Goal: Transaction & Acquisition: Purchase product/service

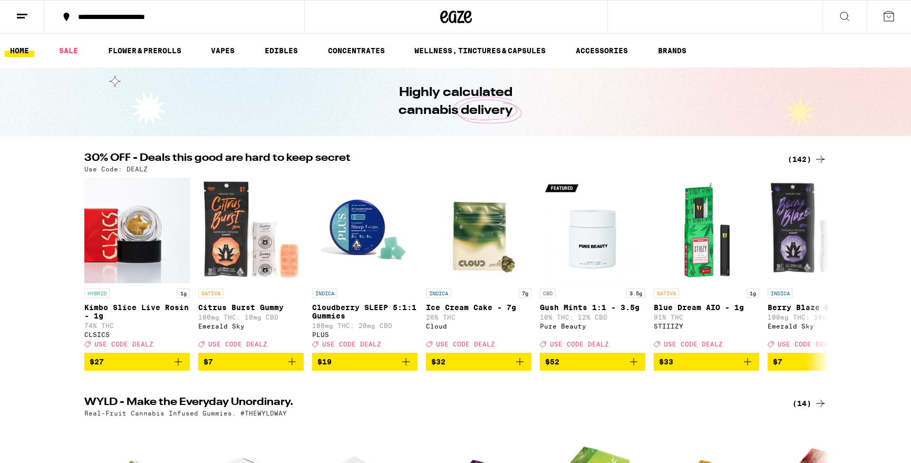
click at [153, 16] on div "**********" at bounding box center [181, 16] width 216 height 7
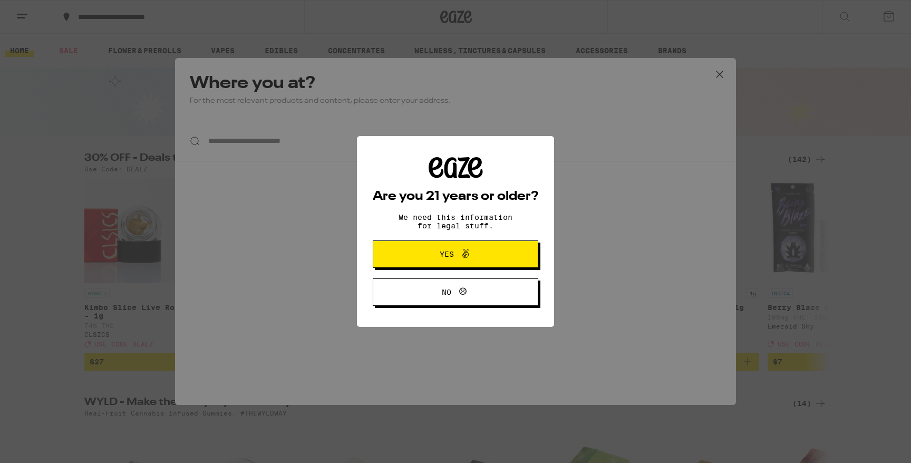
click at [440, 257] on span "Yes" at bounding box center [447, 254] width 14 height 7
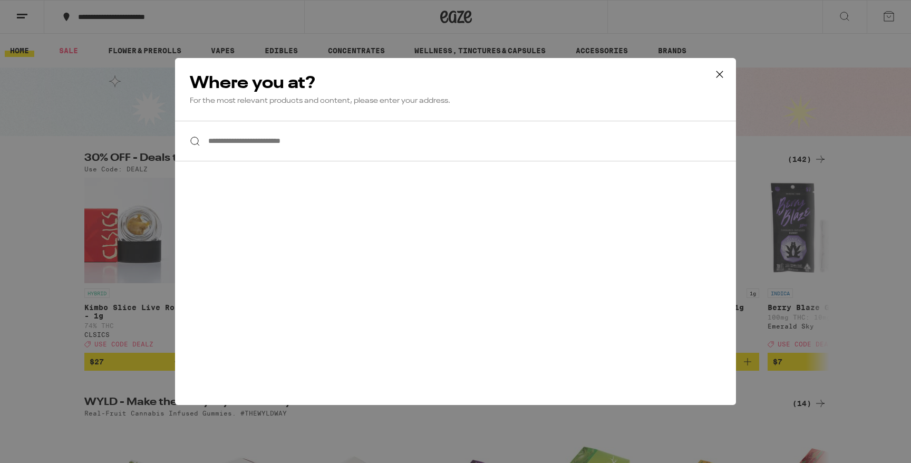
click at [725, 76] on icon at bounding box center [720, 74] width 16 height 16
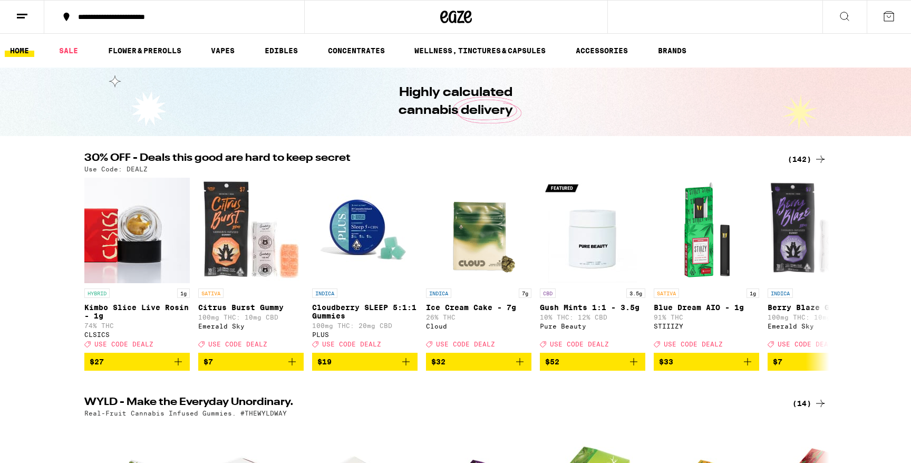
click at [24, 15] on icon at bounding box center [22, 16] width 13 height 13
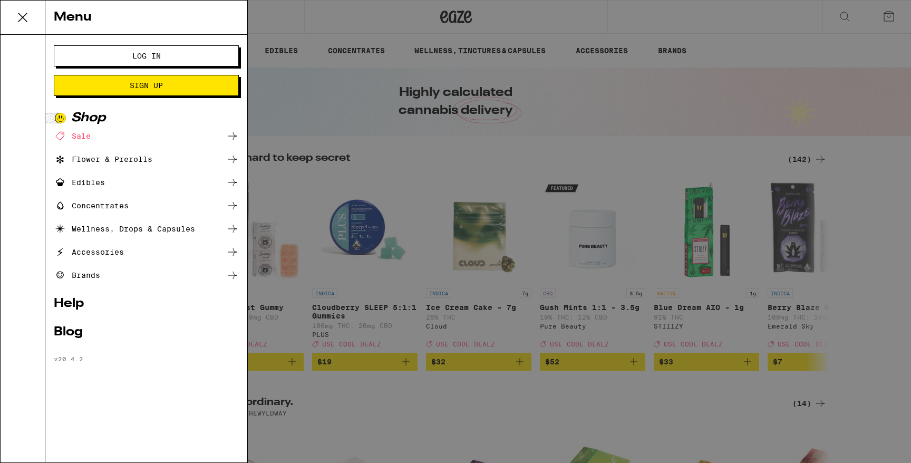
click at [132, 54] on span "Log In" at bounding box center [146, 55] width 28 height 7
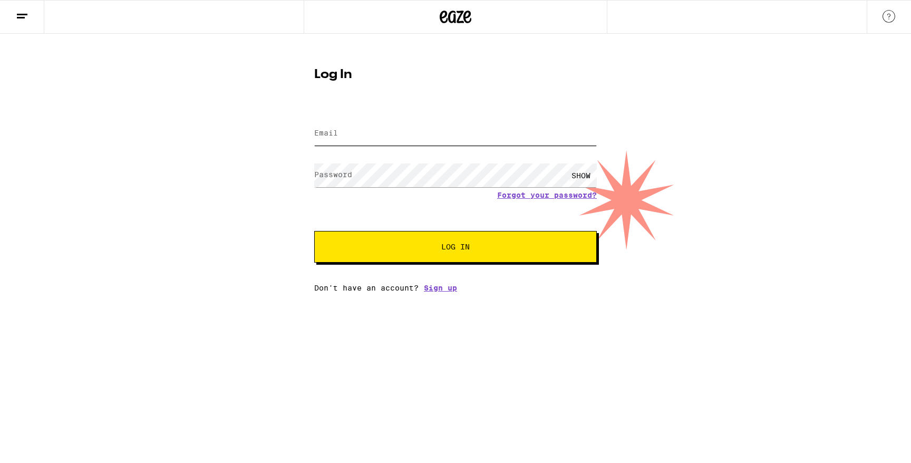
type input "[EMAIL_ADDRESS][DOMAIN_NAME]"
click at [428, 242] on button "Log In" at bounding box center [455, 247] width 283 height 32
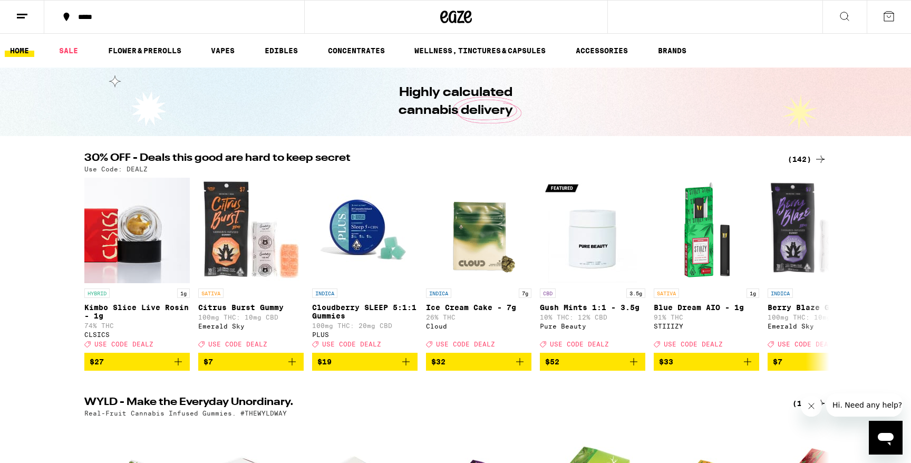
click at [117, 20] on div "*****" at bounding box center [181, 16] width 216 height 7
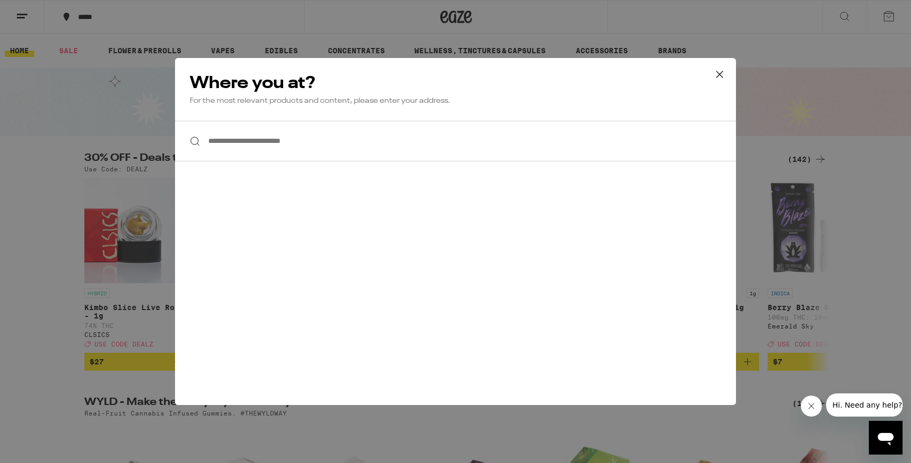
click at [274, 138] on input "**********" at bounding box center [455, 141] width 561 height 41
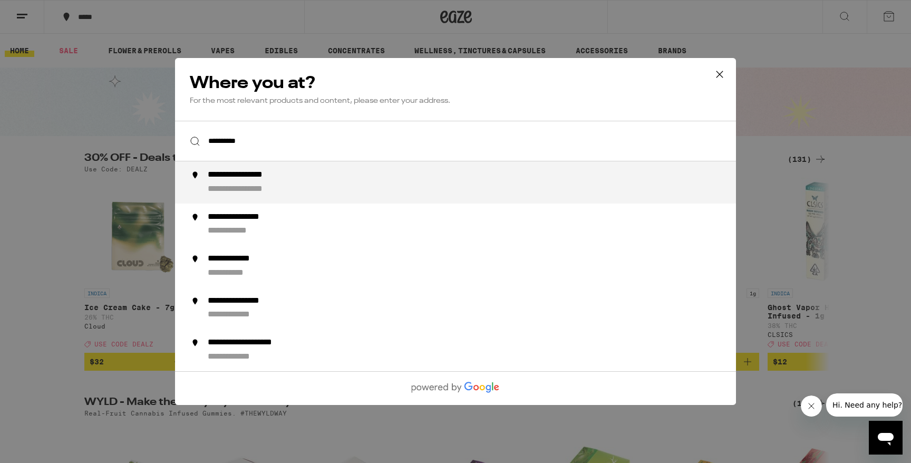
click at [276, 174] on div "**********" at bounding box center [254, 175] width 93 height 11
type input "**********"
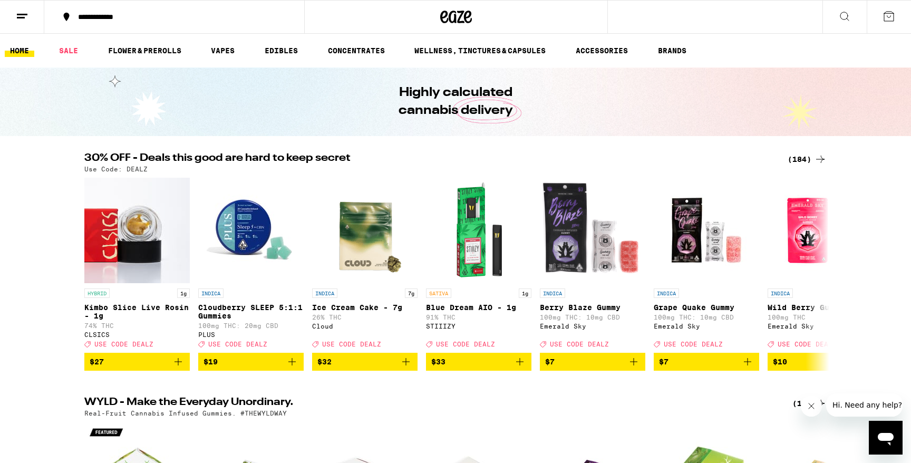
click at [848, 26] on button at bounding box center [845, 17] width 44 height 33
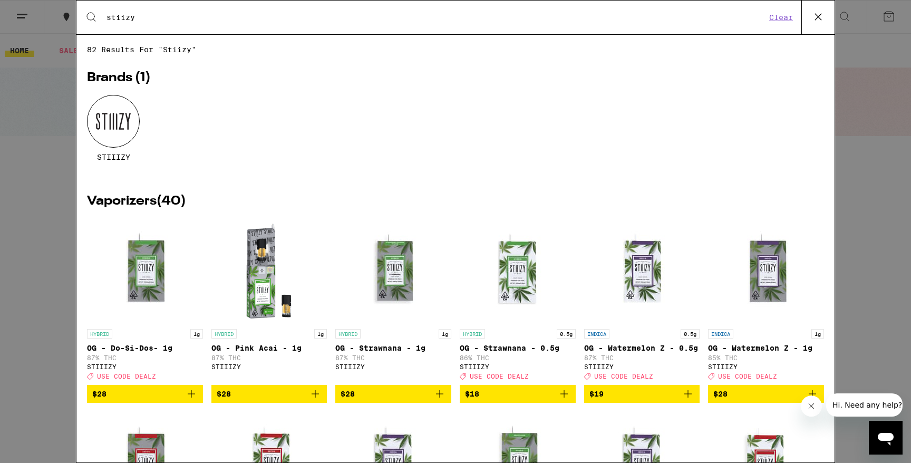
type input "stiizy"
click at [110, 123] on div at bounding box center [113, 121] width 53 height 53
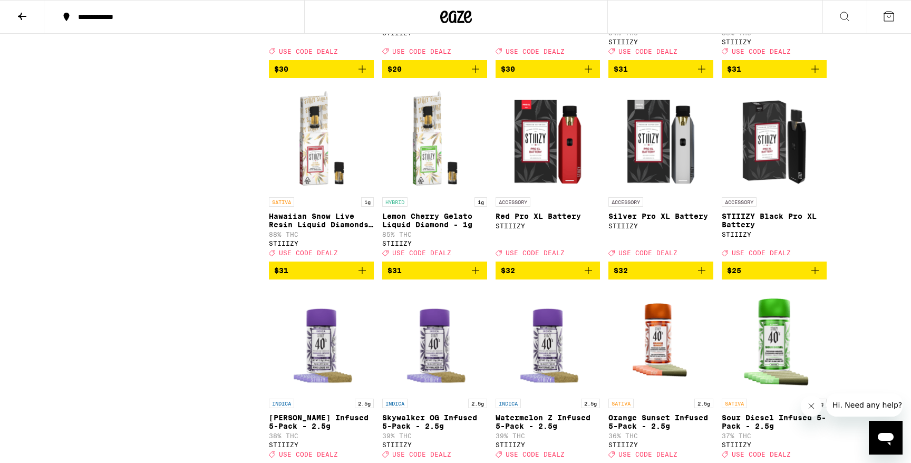
scroll to position [1670, 0]
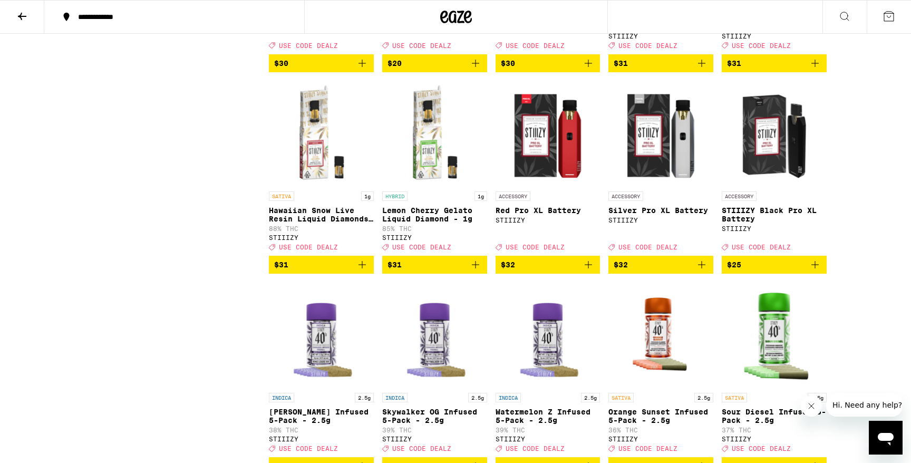
click at [545, 251] on span "USE CODE DEALZ" at bounding box center [535, 247] width 59 height 7
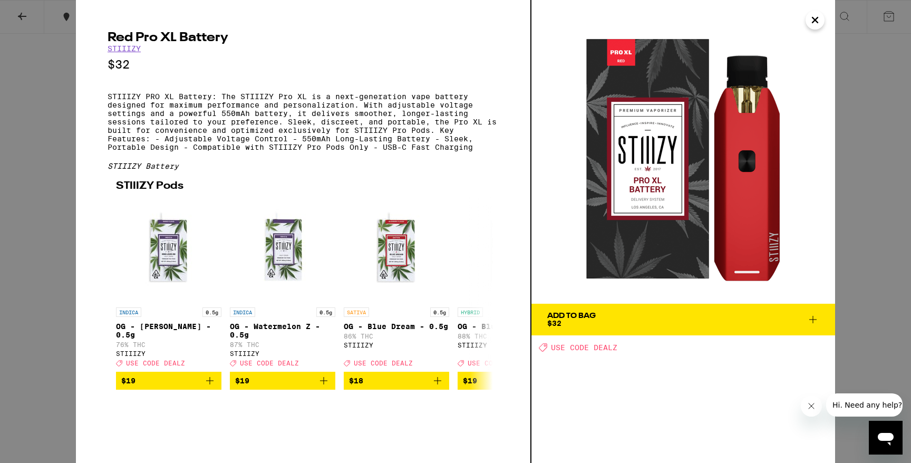
click at [835, 248] on img at bounding box center [684, 152] width 304 height 304
click at [813, 26] on icon "Close" at bounding box center [815, 20] width 13 height 16
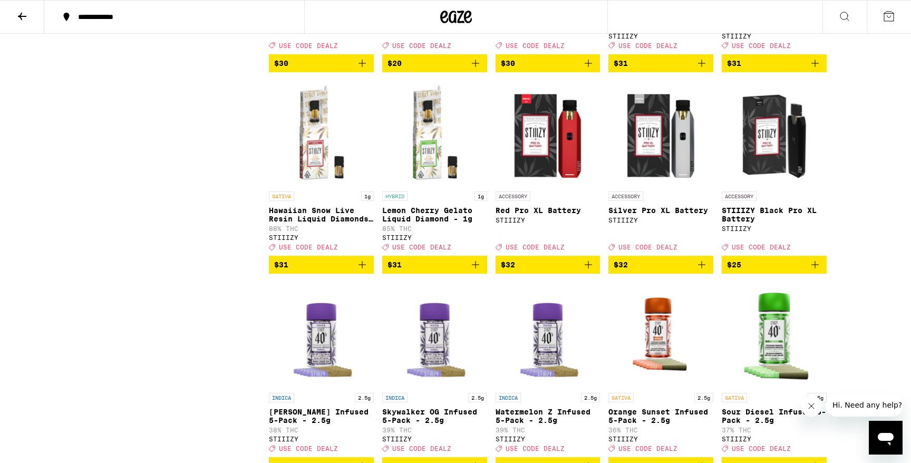
click at [543, 271] on span "$32" at bounding box center [548, 264] width 94 height 13
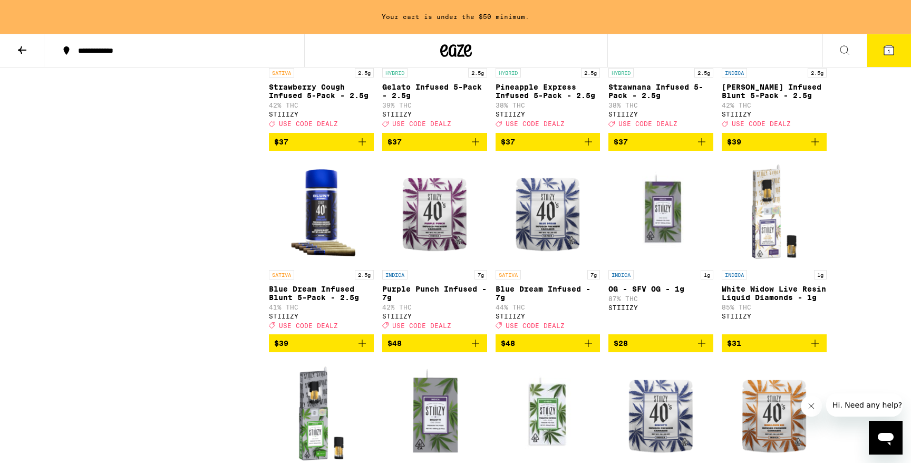
scroll to position [2226, 0]
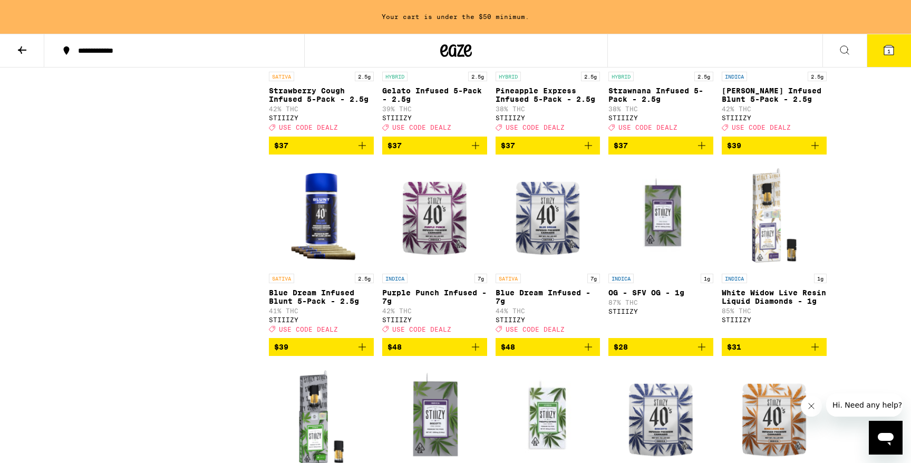
click at [353, 353] on span "$39" at bounding box center [321, 347] width 94 height 13
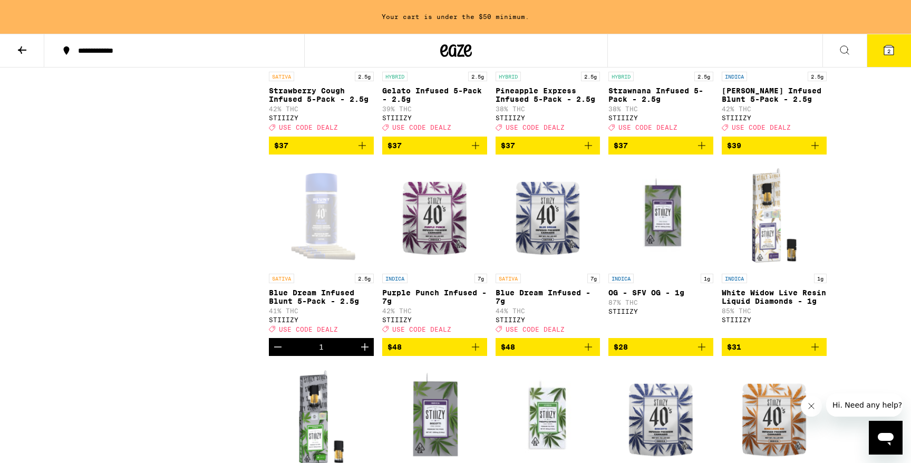
scroll to position [2192, 0]
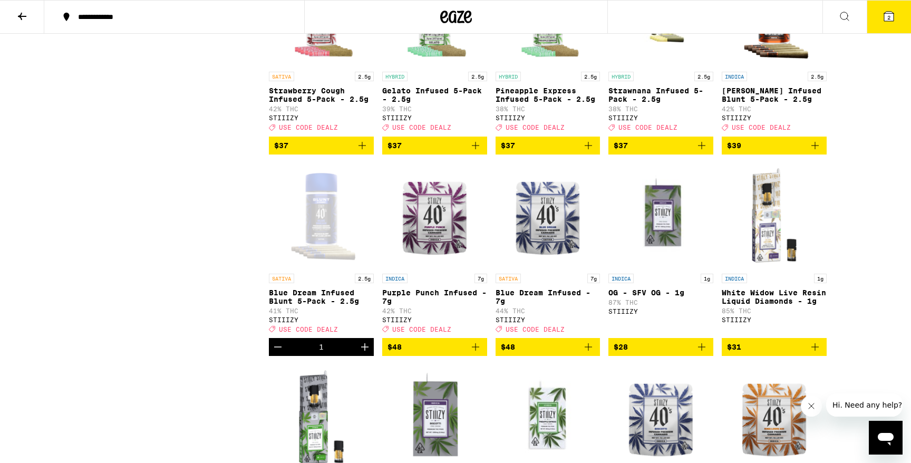
click at [891, 25] on button "2" at bounding box center [889, 17] width 44 height 33
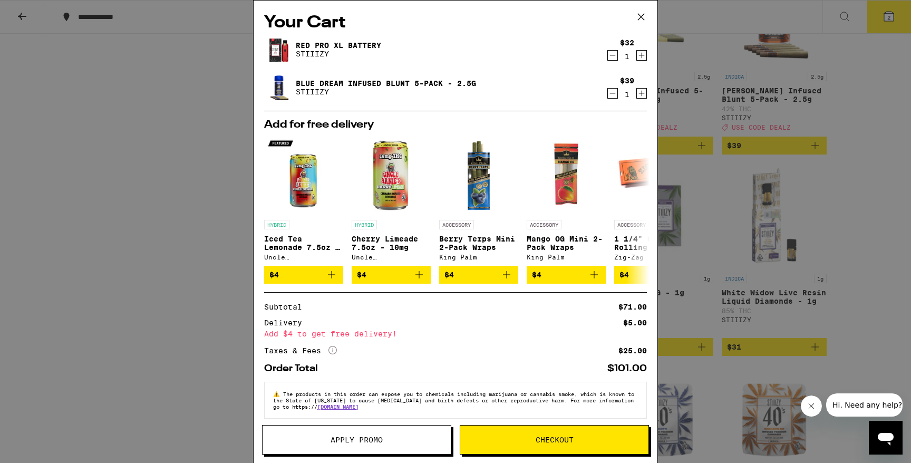
click at [814, 319] on div "Your Cart Red Pro XL Battery STIIIZY $32 1 Blue Dream Infused Blunt 5-Pack - 2.…" at bounding box center [455, 231] width 911 height 463
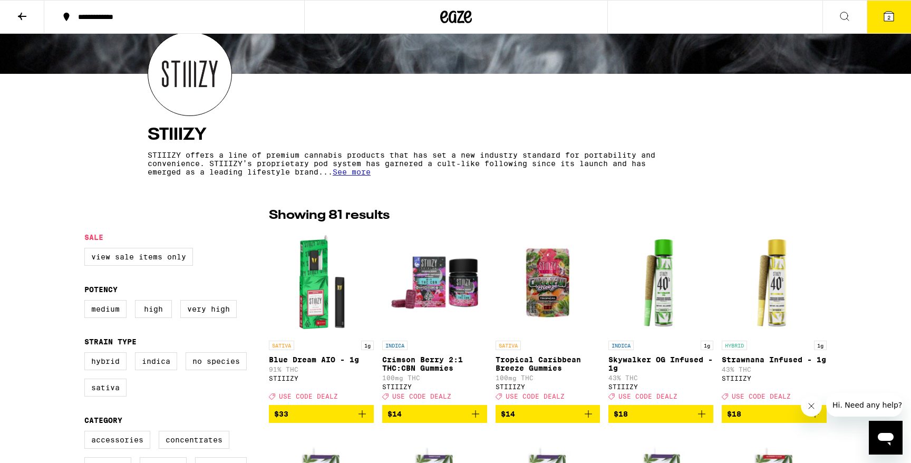
scroll to position [110, 0]
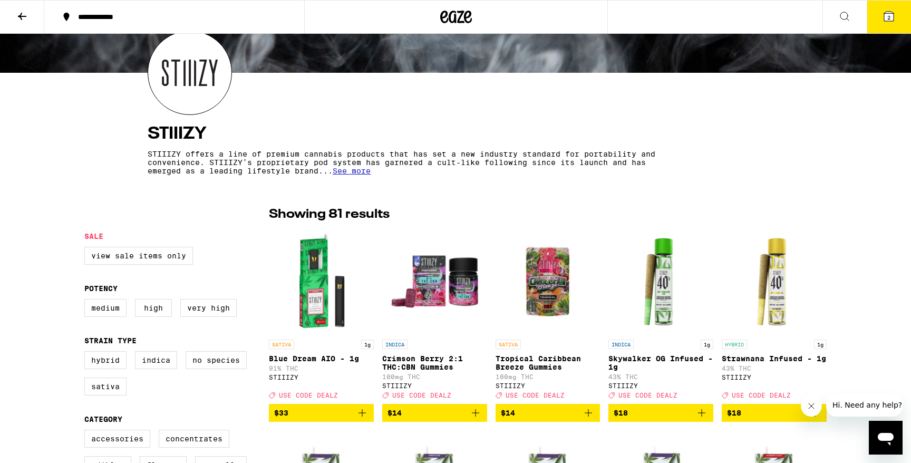
click at [170, 74] on img at bounding box center [189, 72] width 83 height 83
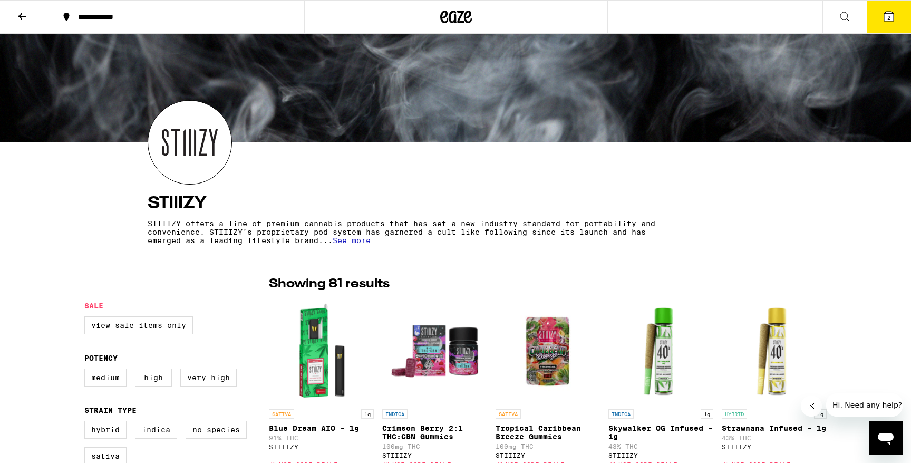
scroll to position [0, 0]
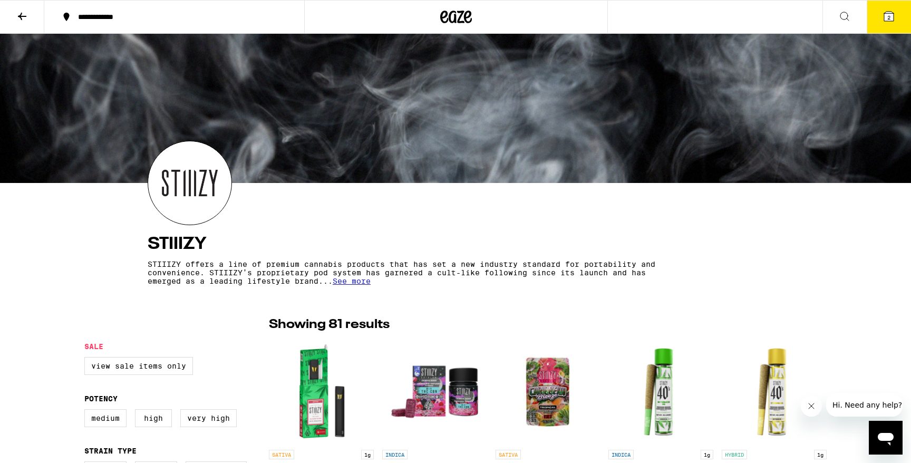
click at [26, 12] on icon at bounding box center [22, 16] width 13 height 13
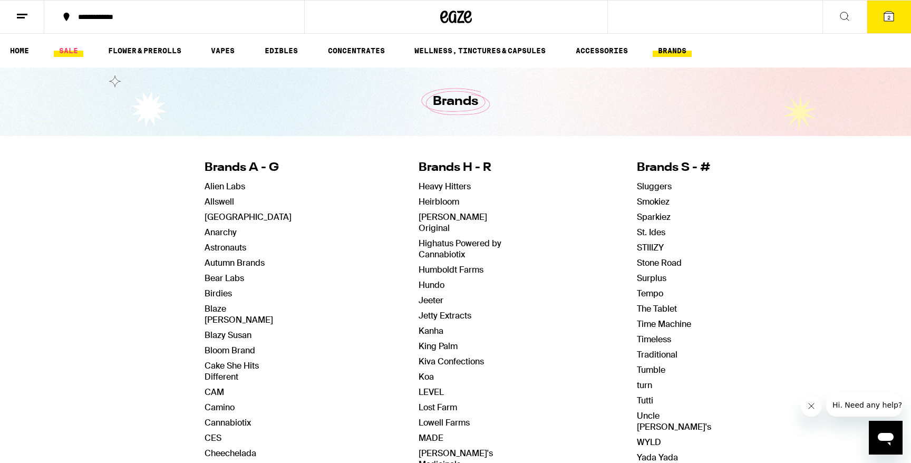
click at [70, 50] on link "SALE" at bounding box center [69, 50] width 30 height 13
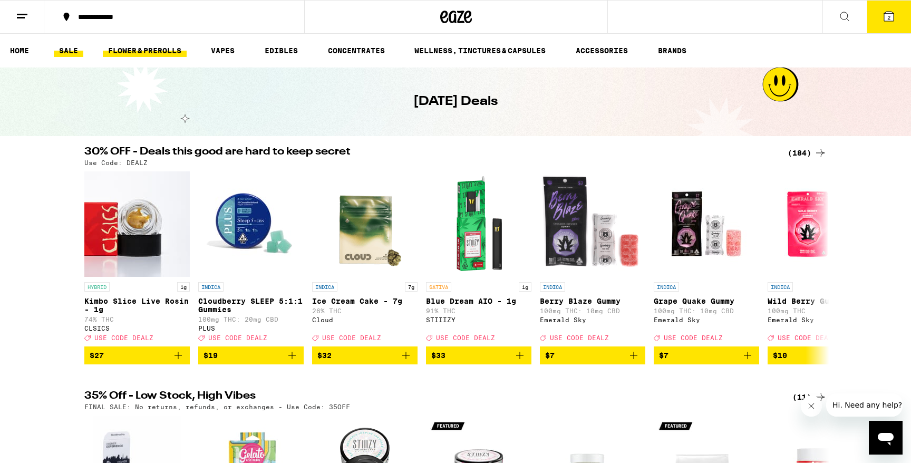
click at [159, 55] on link "FLOWER & PREROLLS" at bounding box center [145, 50] width 84 height 13
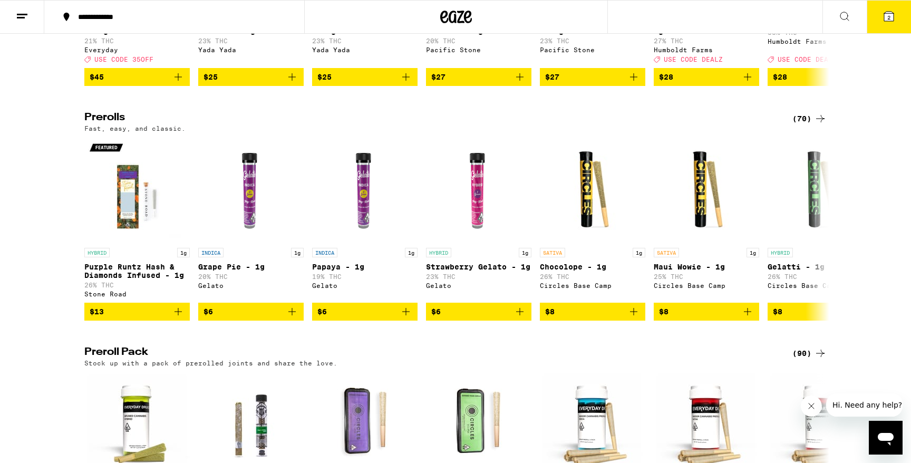
scroll to position [513, 0]
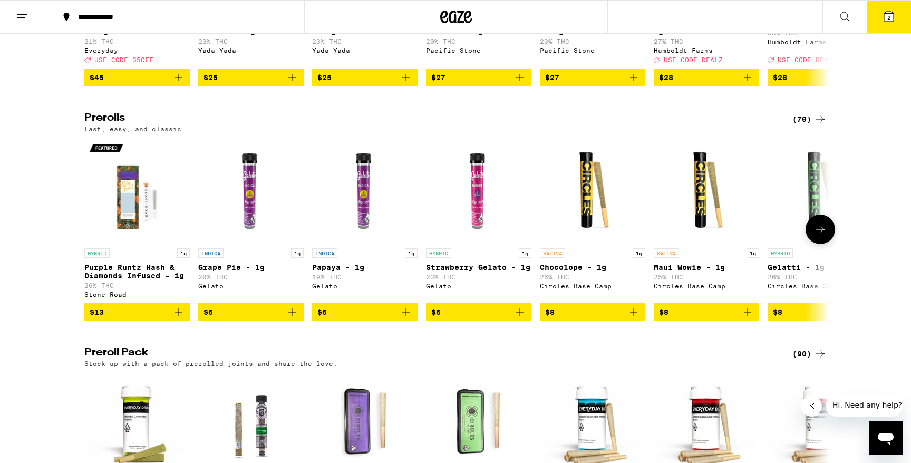
click at [294, 319] on icon "Add to bag" at bounding box center [292, 312] width 13 height 13
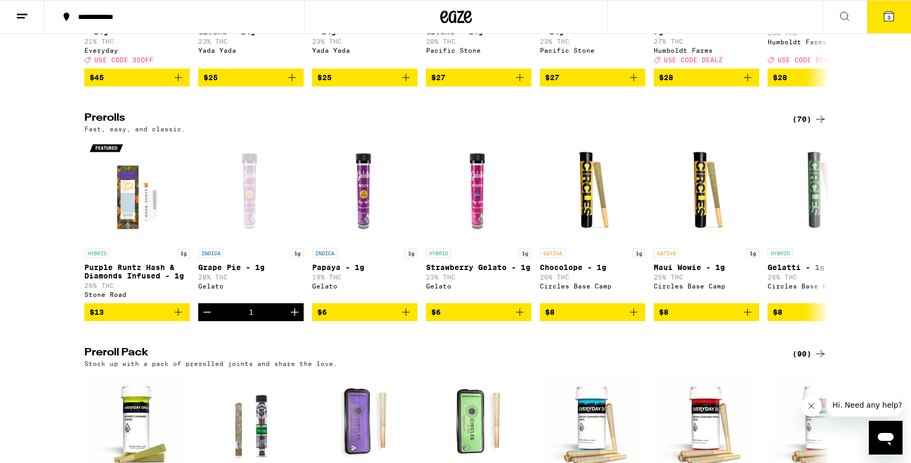
click at [885, 20] on icon at bounding box center [889, 16] width 13 height 13
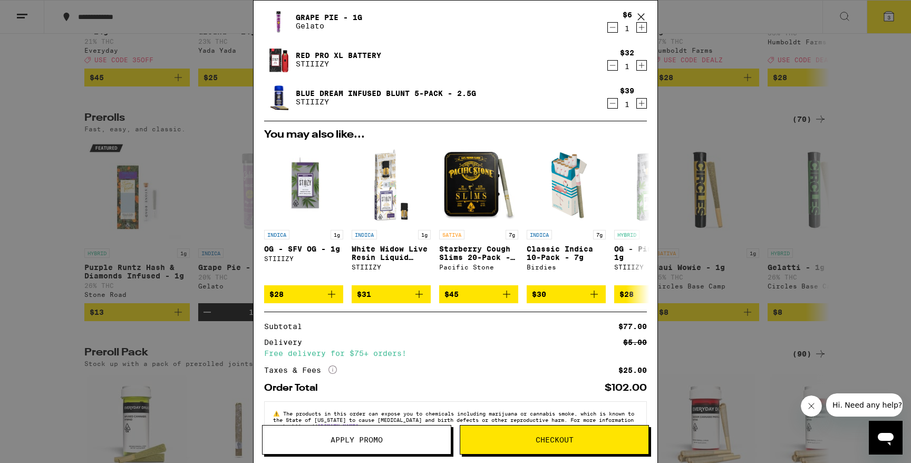
scroll to position [61, 0]
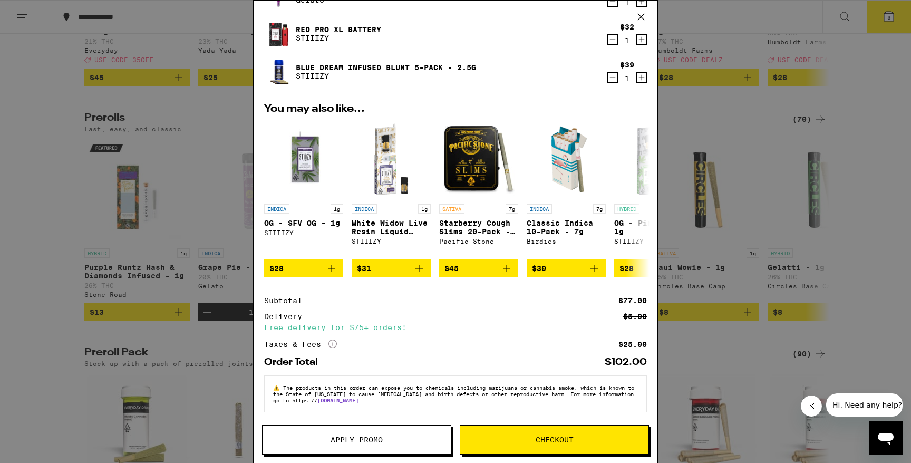
click at [398, 440] on span "Apply Promo" at bounding box center [357, 439] width 188 height 7
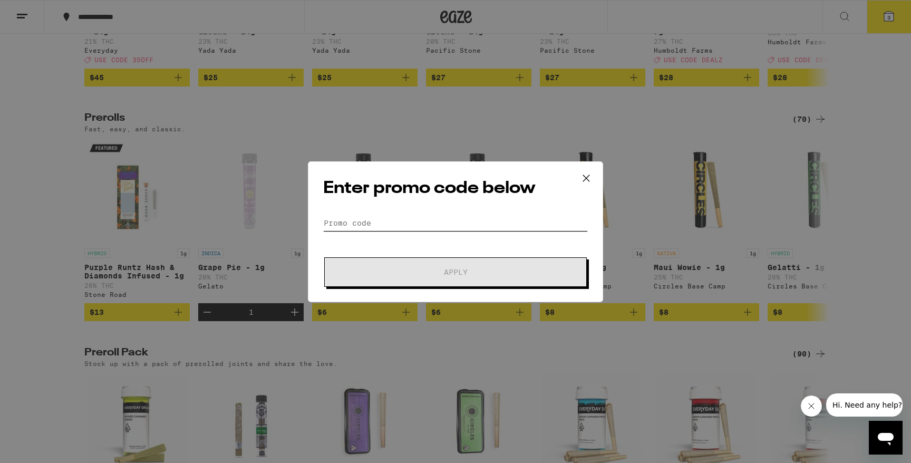
click at [364, 216] on input "Promo Code" at bounding box center [455, 223] width 265 height 16
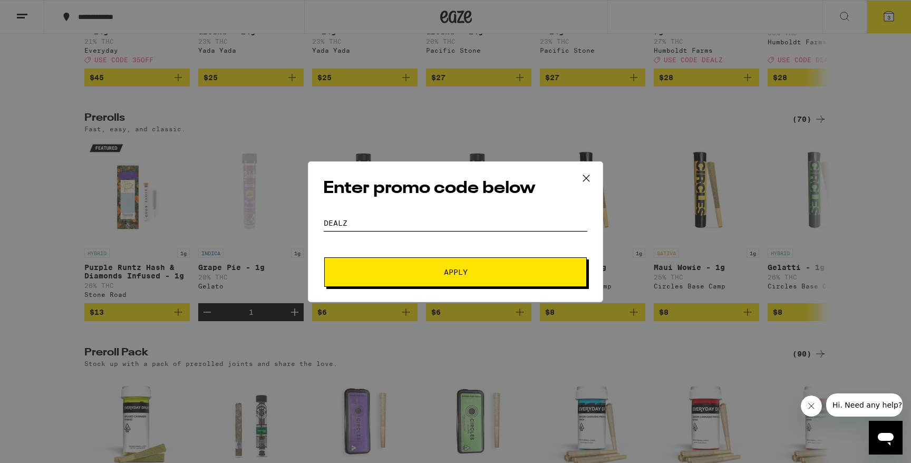
type input "DEALZ"
click at [390, 273] on span "Apply" at bounding box center [456, 271] width 190 height 7
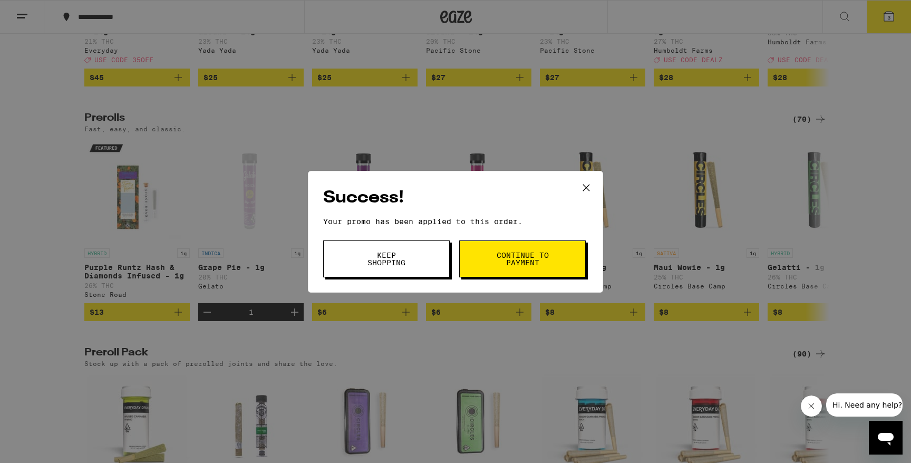
click at [515, 267] on button "Continue to payment" at bounding box center [522, 258] width 127 height 37
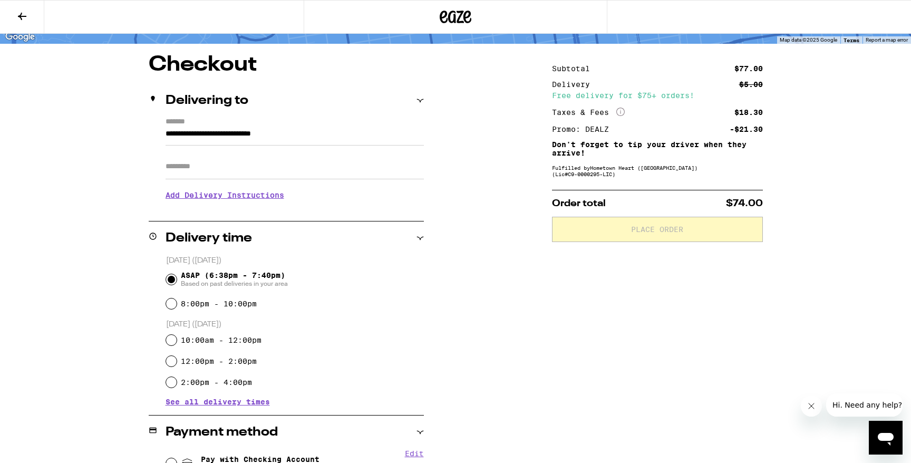
scroll to position [198, 0]
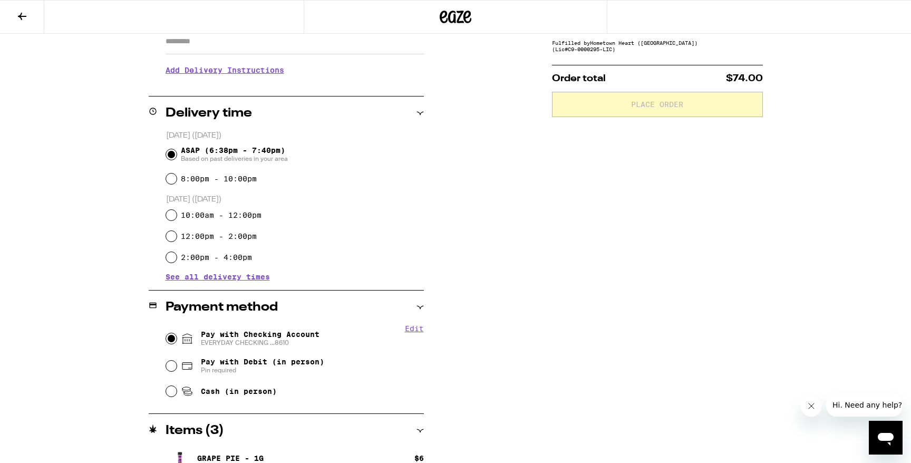
click at [172, 336] on input "Pay with Checking Account EVERYDAY CHECKING ...8610" at bounding box center [171, 338] width 11 height 11
radio input "true"
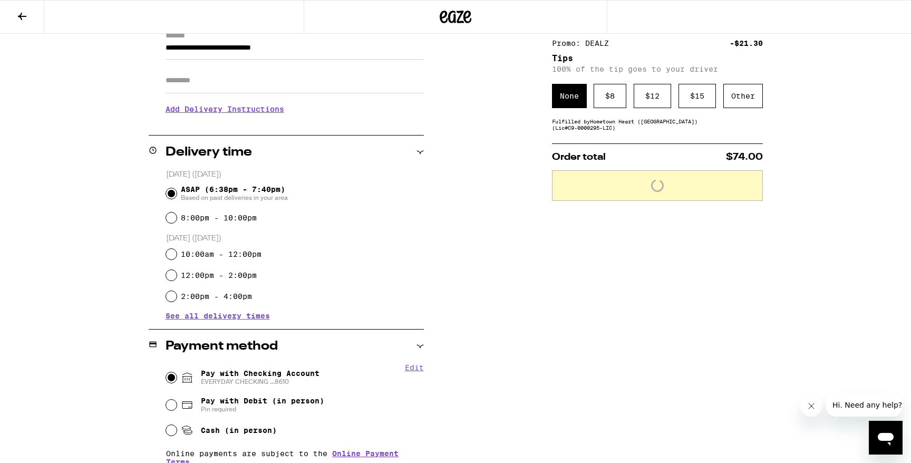
scroll to position [137, 0]
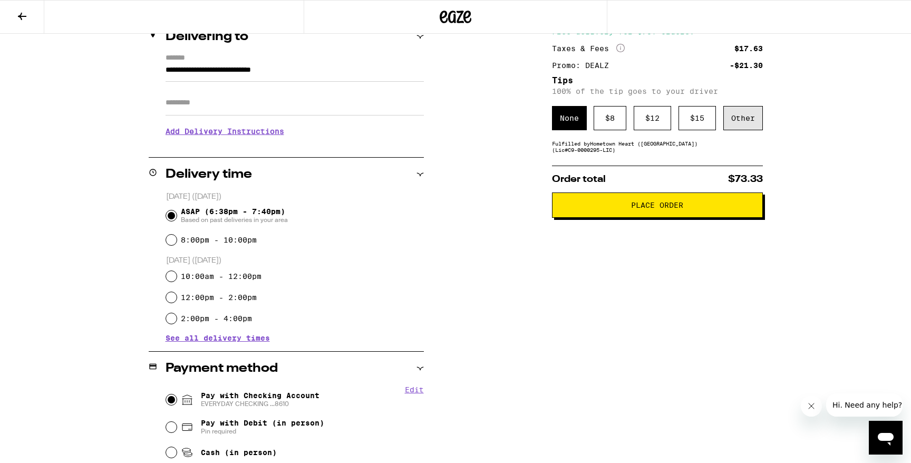
click at [731, 113] on div "Other" at bounding box center [744, 118] width 40 height 24
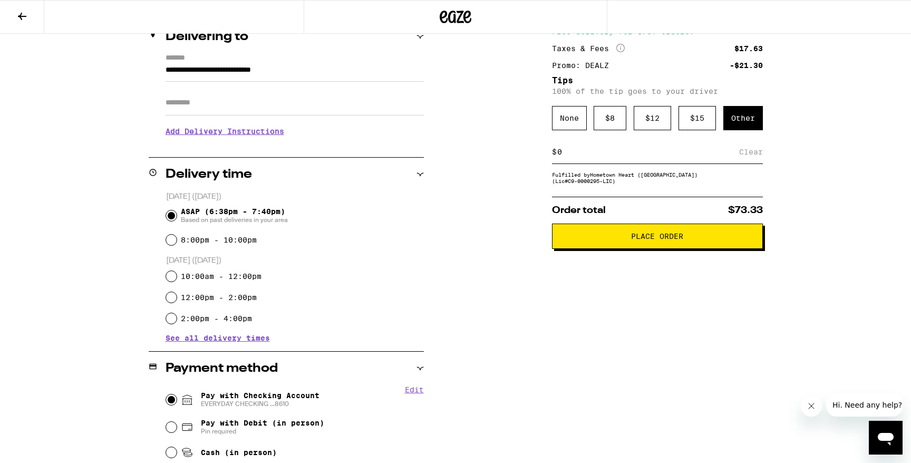
click at [634, 157] on input at bounding box center [648, 151] width 182 height 9
type input "6"
click at [744, 159] on div "Save" at bounding box center [753, 151] width 19 height 23
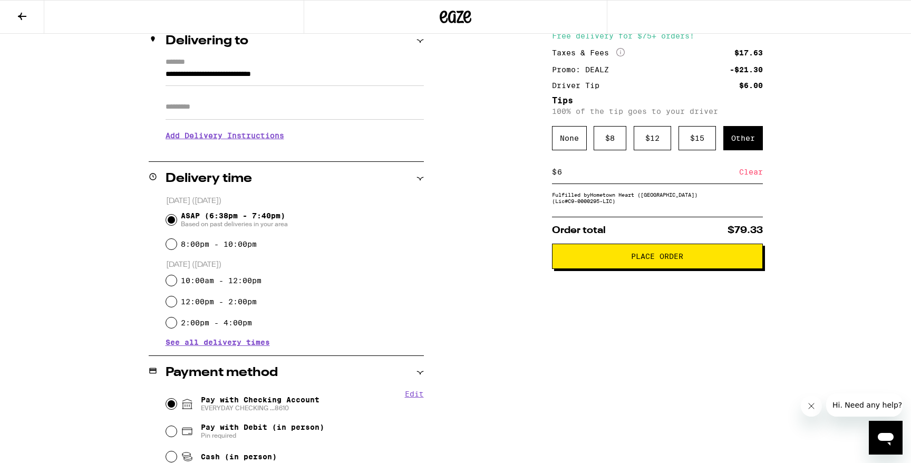
scroll to position [135, 0]
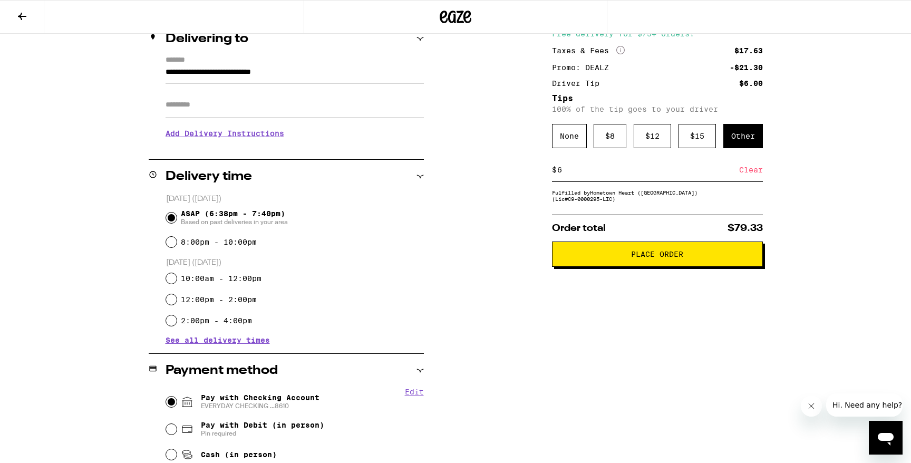
click at [654, 267] on button "Place Order" at bounding box center [657, 254] width 211 height 25
